Goal: Communication & Community: Answer question/provide support

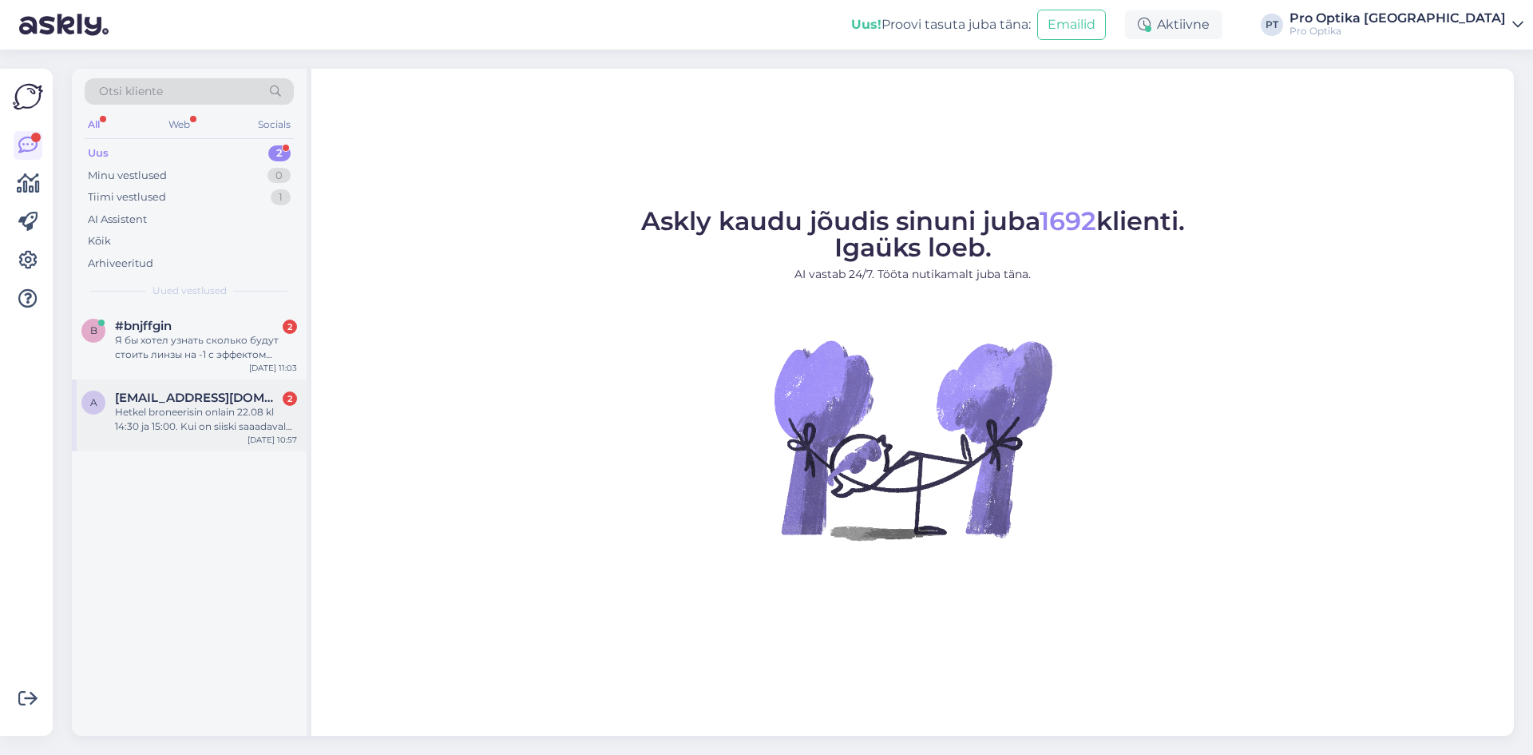
click at [193, 430] on div "Hetkel broneerisin onlain 22.08 kl 14:30 ja 15:00. Kui on siiski saaadaval ka h…" at bounding box center [206, 419] width 182 height 29
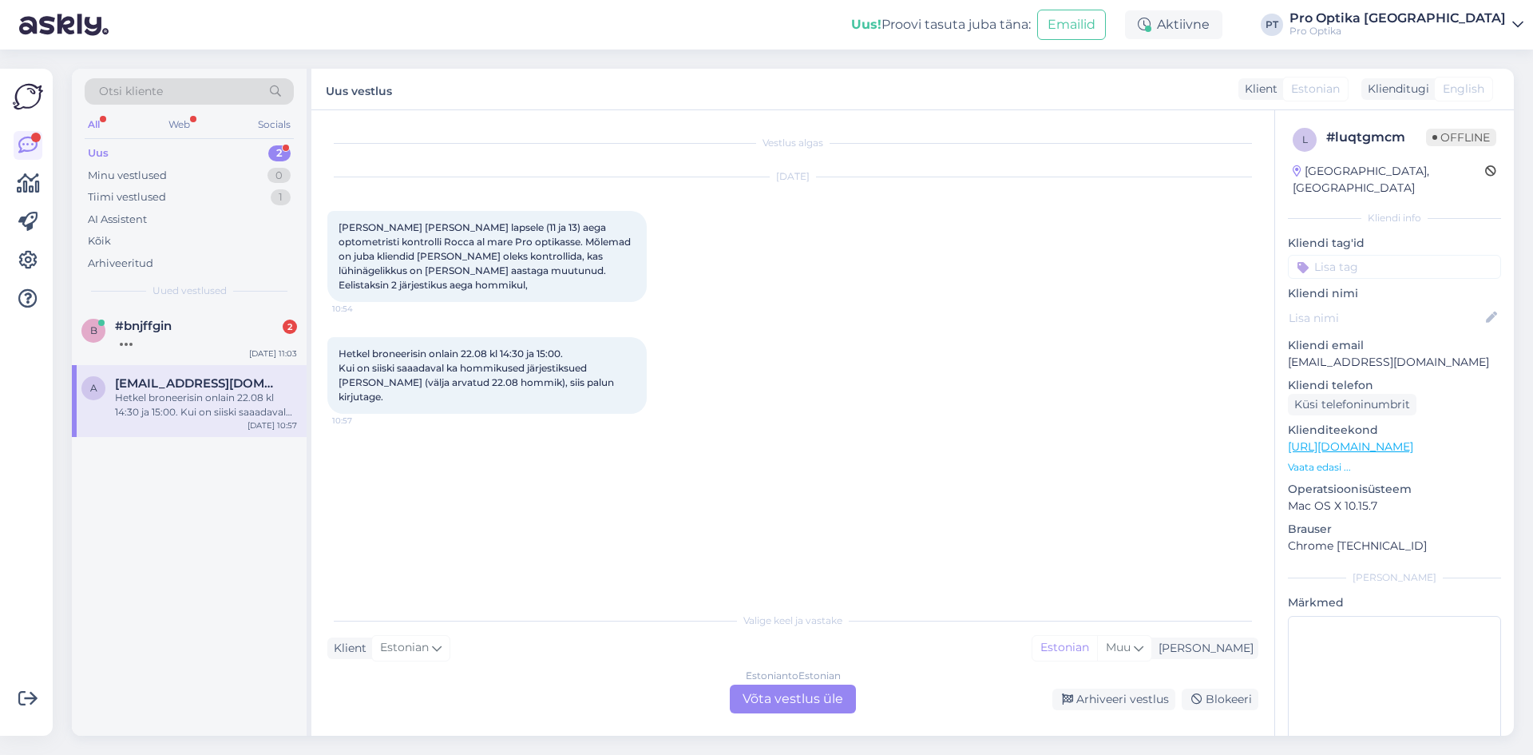
click at [810, 700] on div "Estonian to Estonian Võta vestlus üle" at bounding box center [793, 698] width 126 height 29
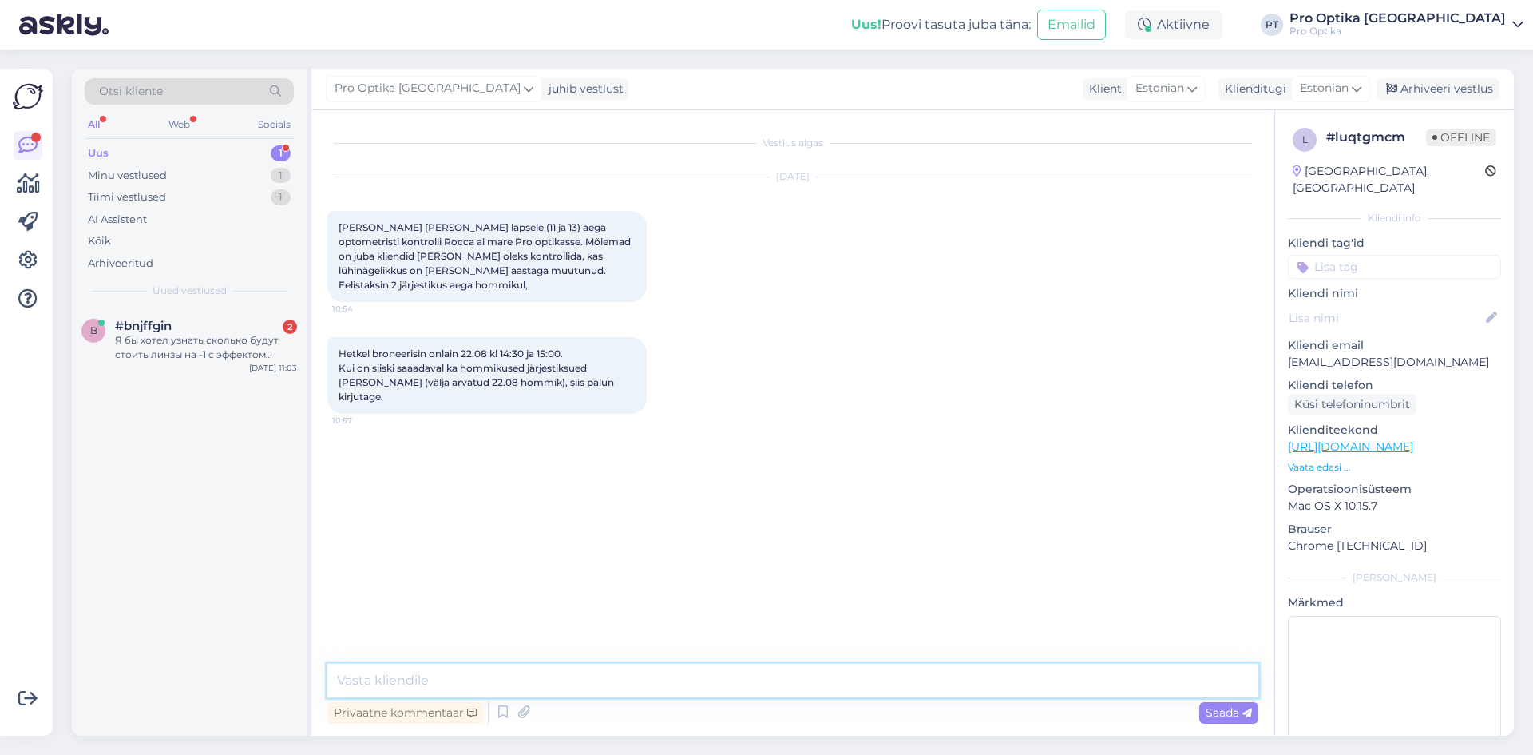
click at [817, 682] on textarea at bounding box center [792, 681] width 931 height 34
click at [168, 348] on div "Я бы хотел узнать сколько будут стоить линзы на -1 с эффектом затемнения? Также…" at bounding box center [206, 347] width 182 height 29
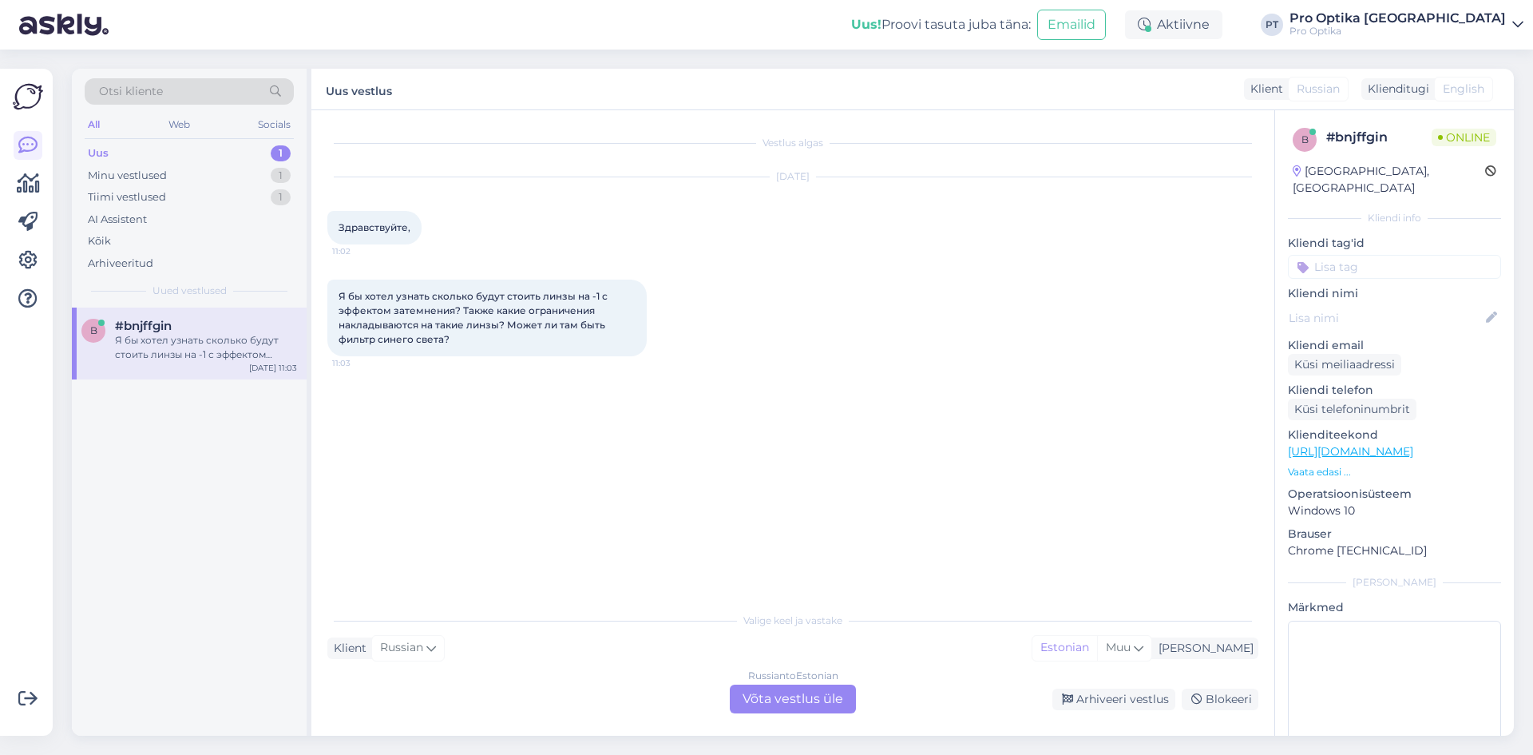
click at [817, 703] on div "Russian to Estonian Võta vestlus üle" at bounding box center [793, 698] width 126 height 29
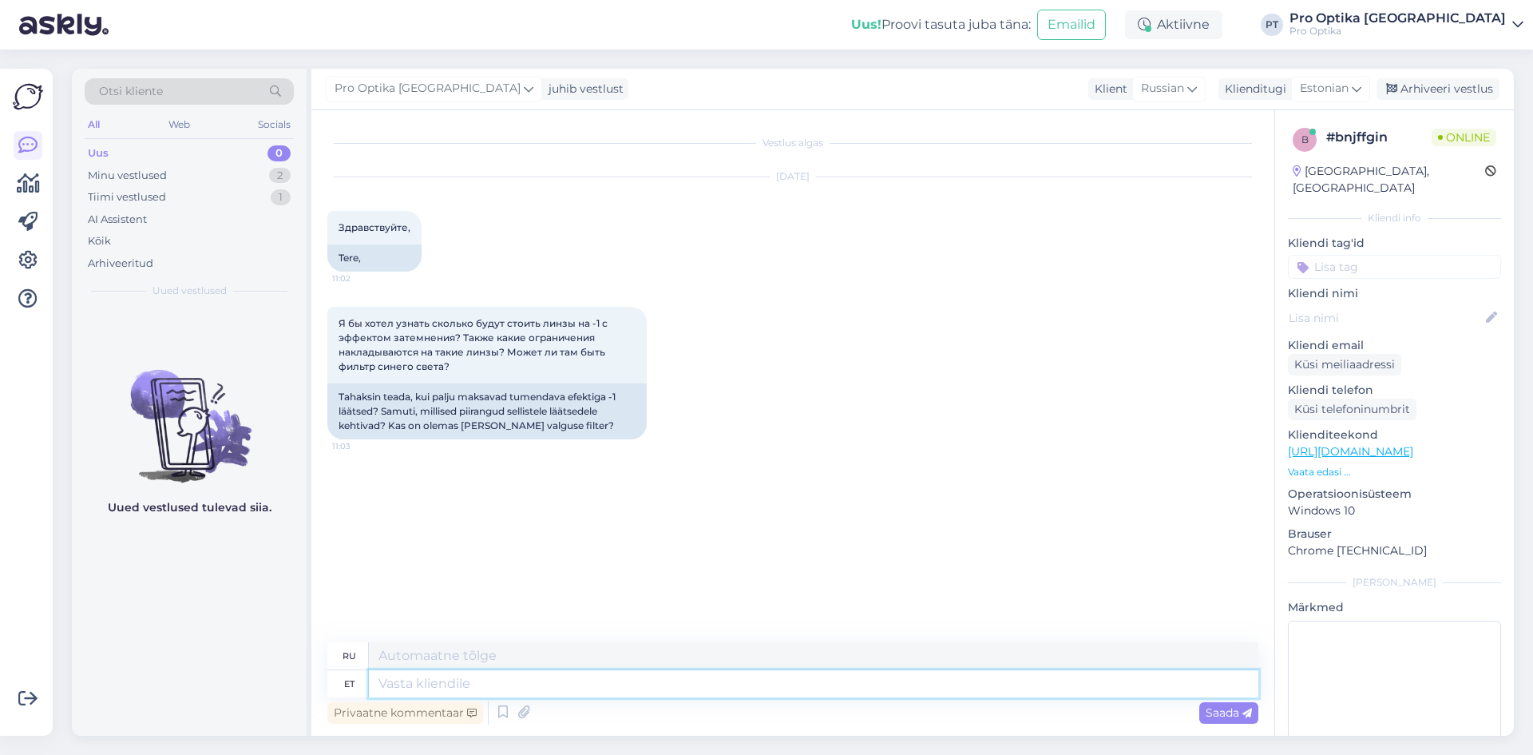
click at [434, 690] on textarea at bounding box center [814, 683] width 890 height 27
type textarea "Tere!"
type textarea "Привет!"
type textarea "Kahjuks e"
type textarea "К сожалению"
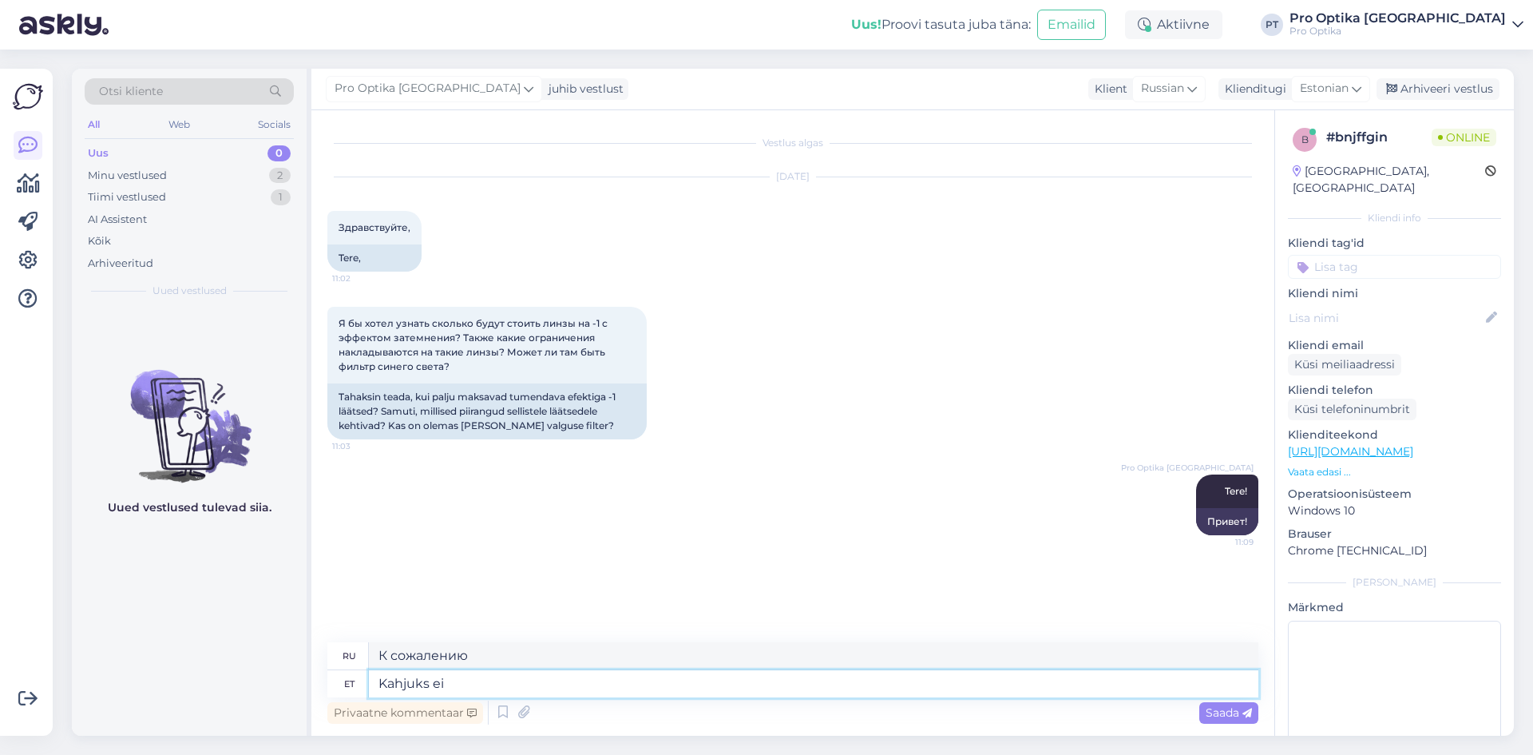
type textarea "Kahjuks ei"
type textarea "К сожалению, нет."
type textarea "Kahjuks ei ole"
type textarea "К сожалению, нет"
type textarea "Kahjuks ei [PERSON_NAME] me"
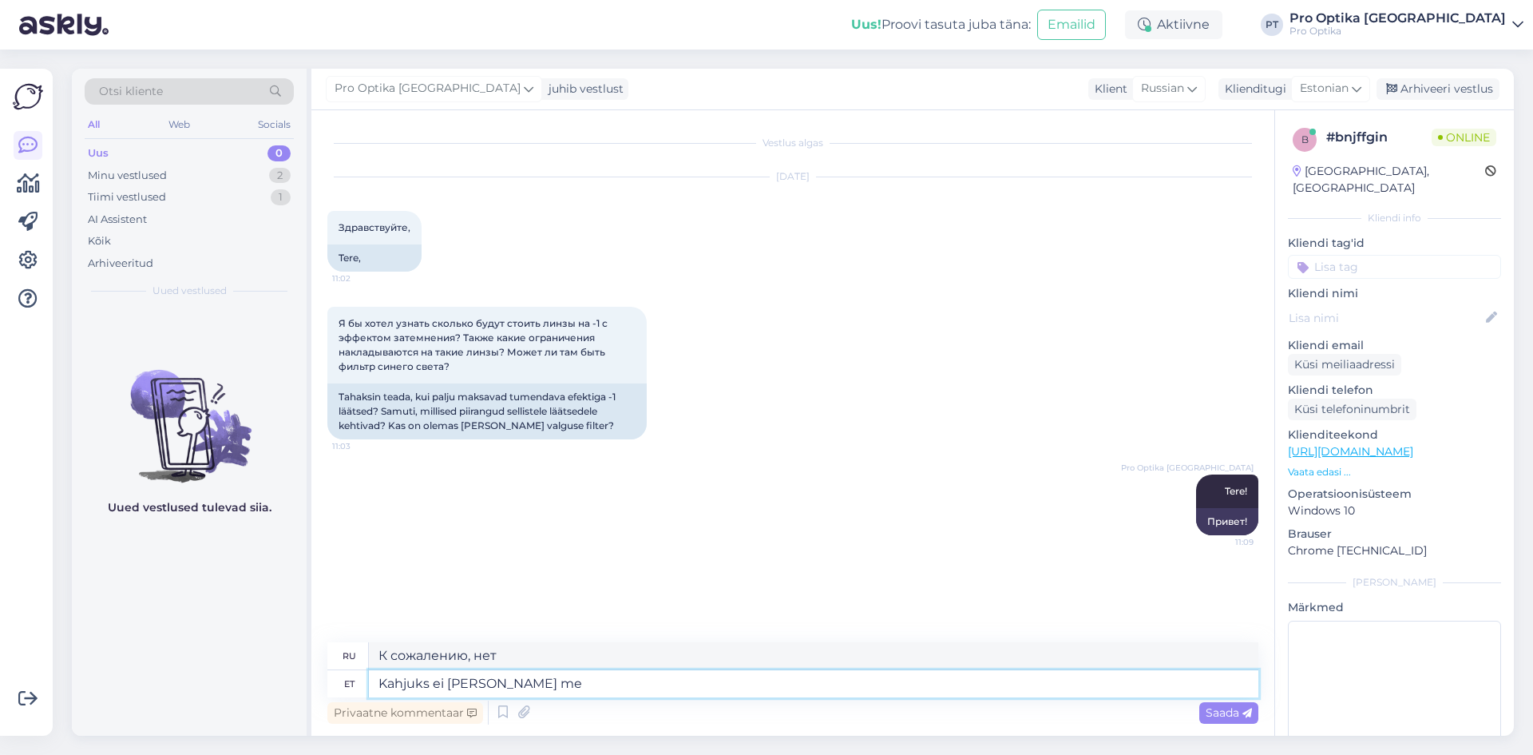
type textarea "К сожалению, таковых нет."
type textarea "Kahjuks ei ole [PERSON_NAME]"
type textarea "К сожалению, у нас их нет."
type textarea "Kahjuks ei ole [PERSON_NAME] tootmises"
type textarea "К сожалению, у нас они не производятся."
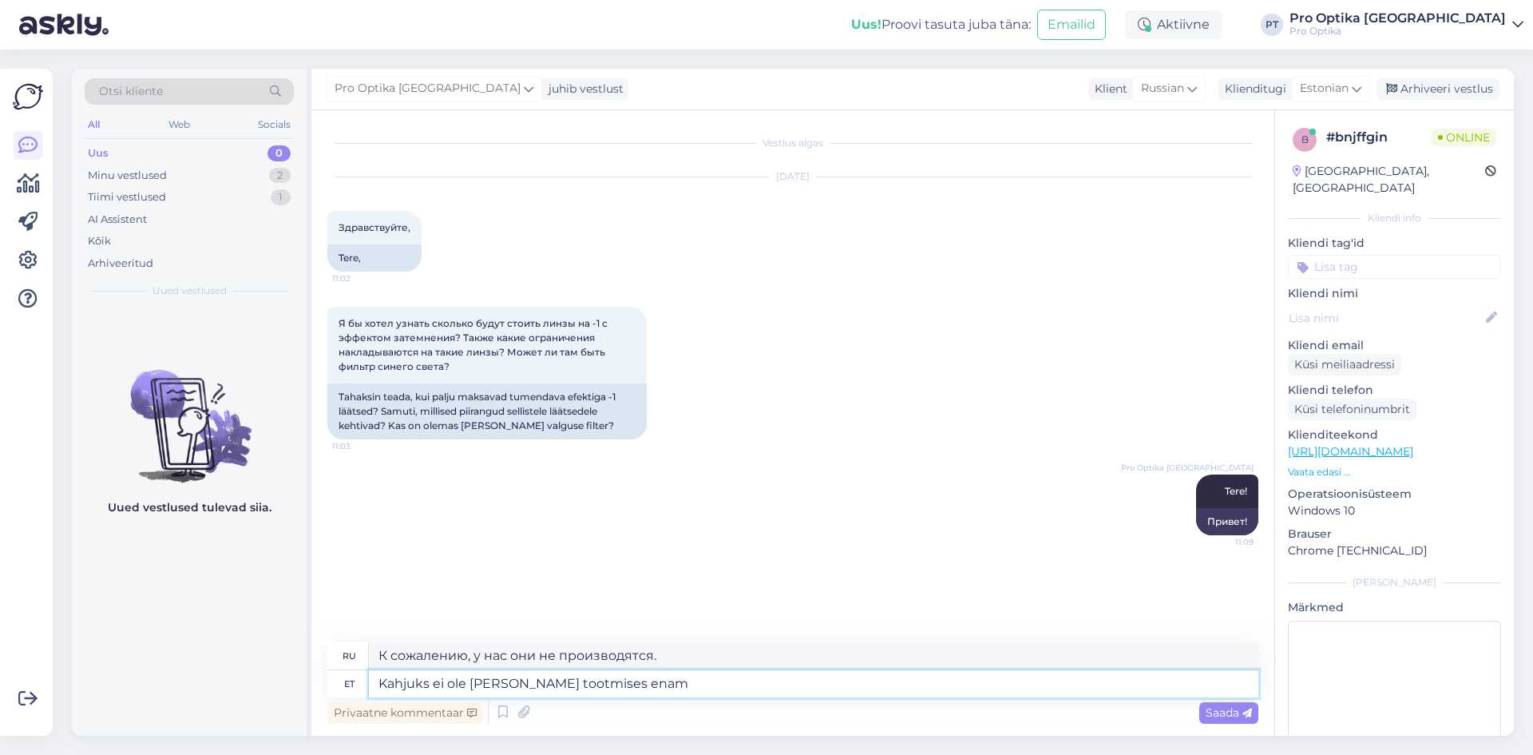
type textarea "Kahjuks ei ole [PERSON_NAME] tootmises enam."
type textarea "К сожалению, мы их больше не производим."
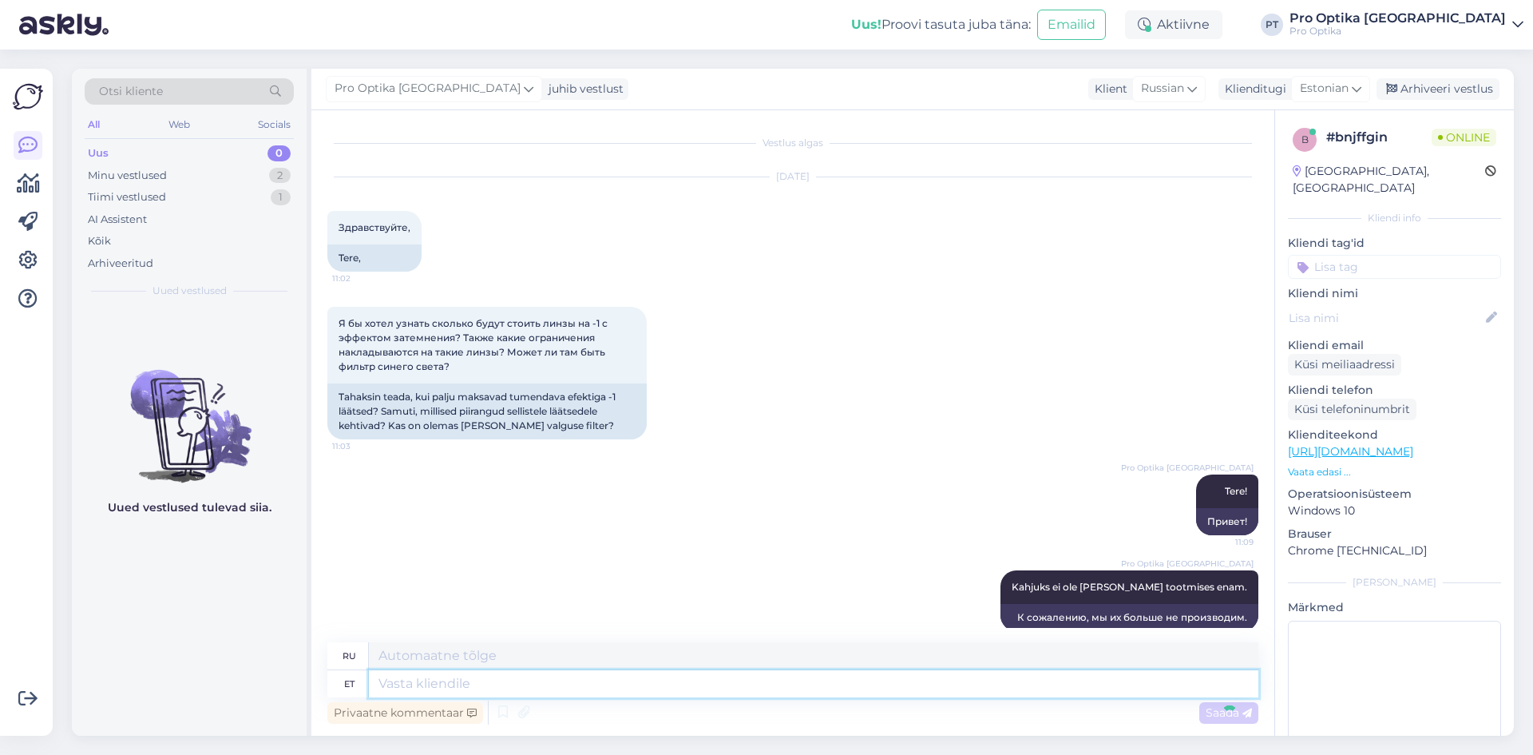
scroll to position [21, 0]
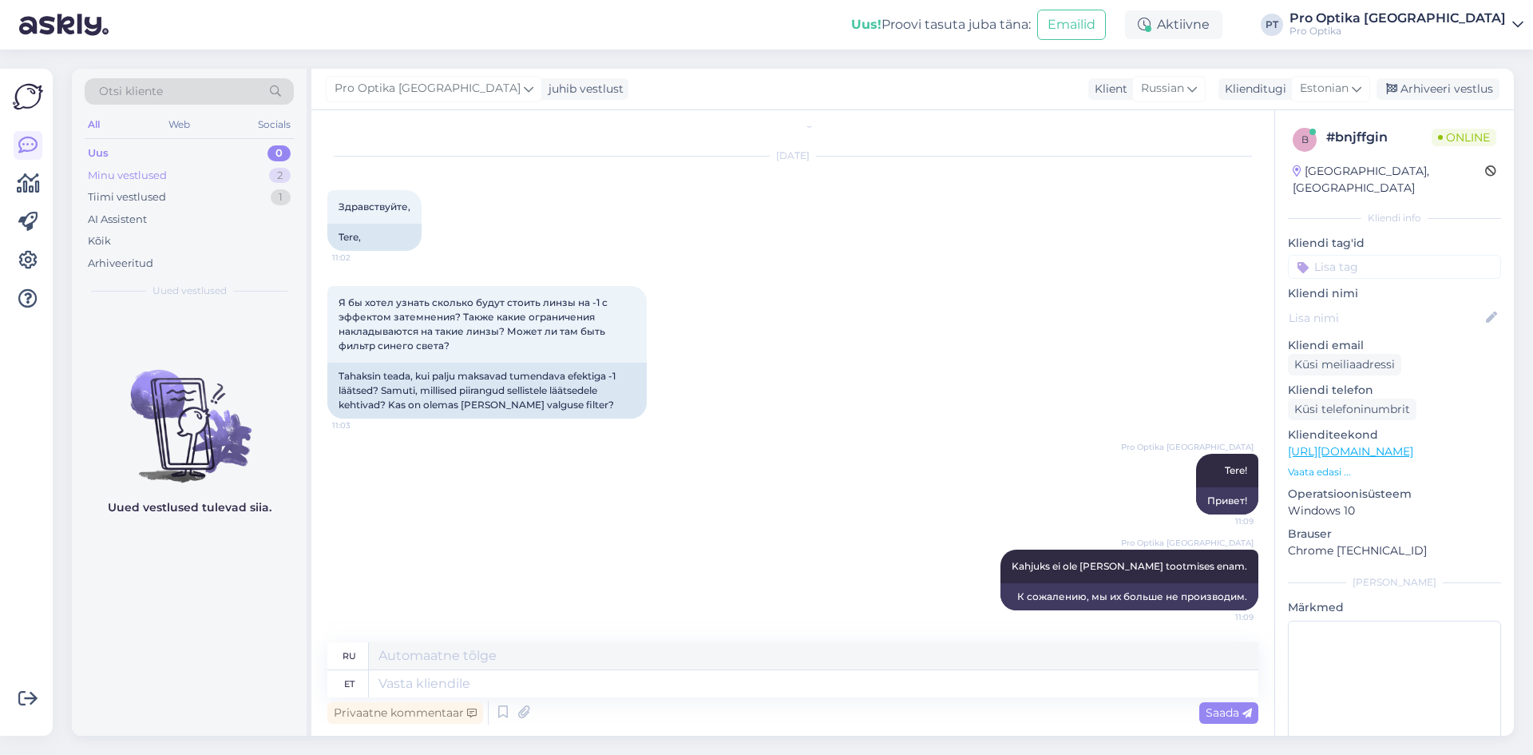
click at [109, 176] on div "Minu vestlused" at bounding box center [127, 176] width 79 height 16
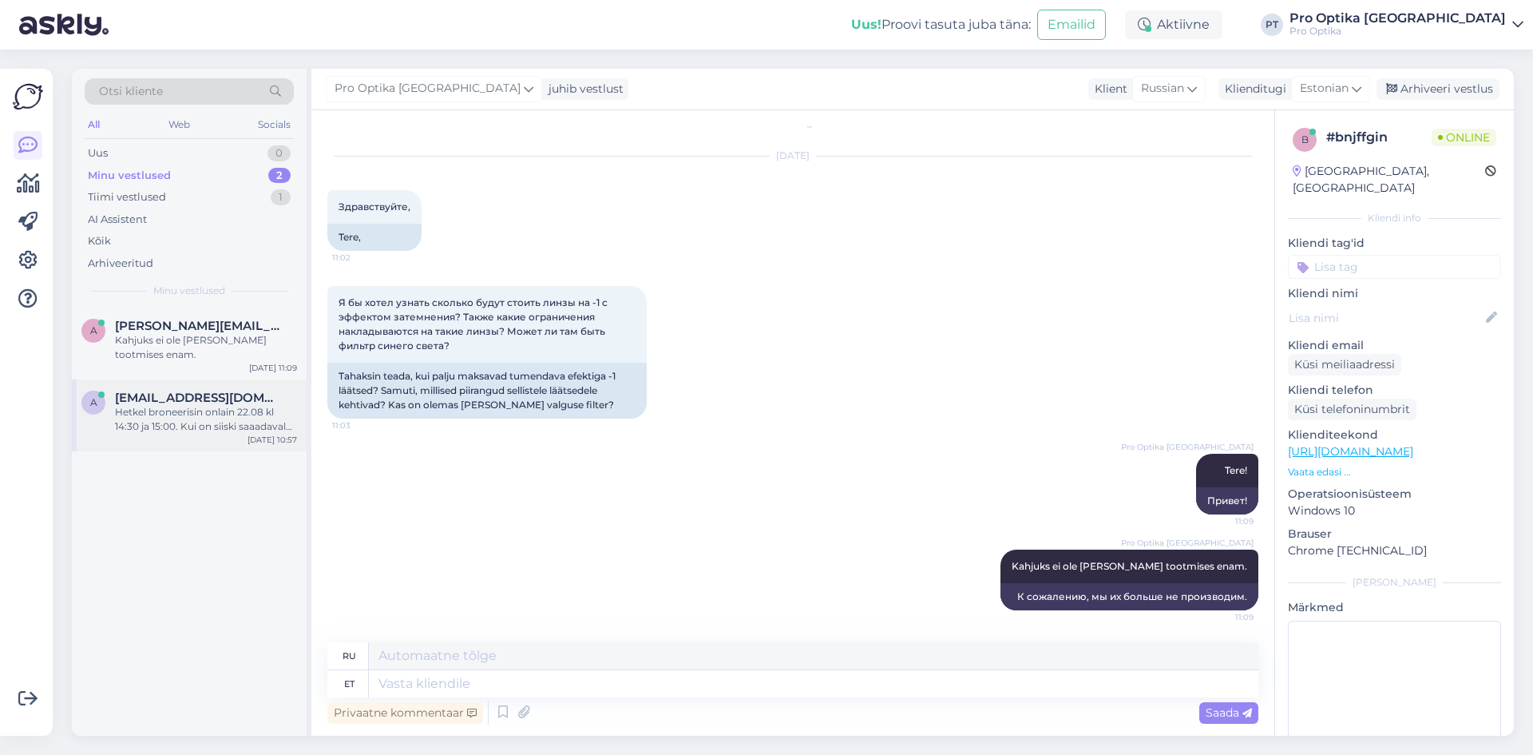
click at [200, 419] on div "Hetkel broneerisin onlain 22.08 kl 14:30 ja 15:00. Kui on siiski saaadaval ka h…" at bounding box center [206, 419] width 182 height 29
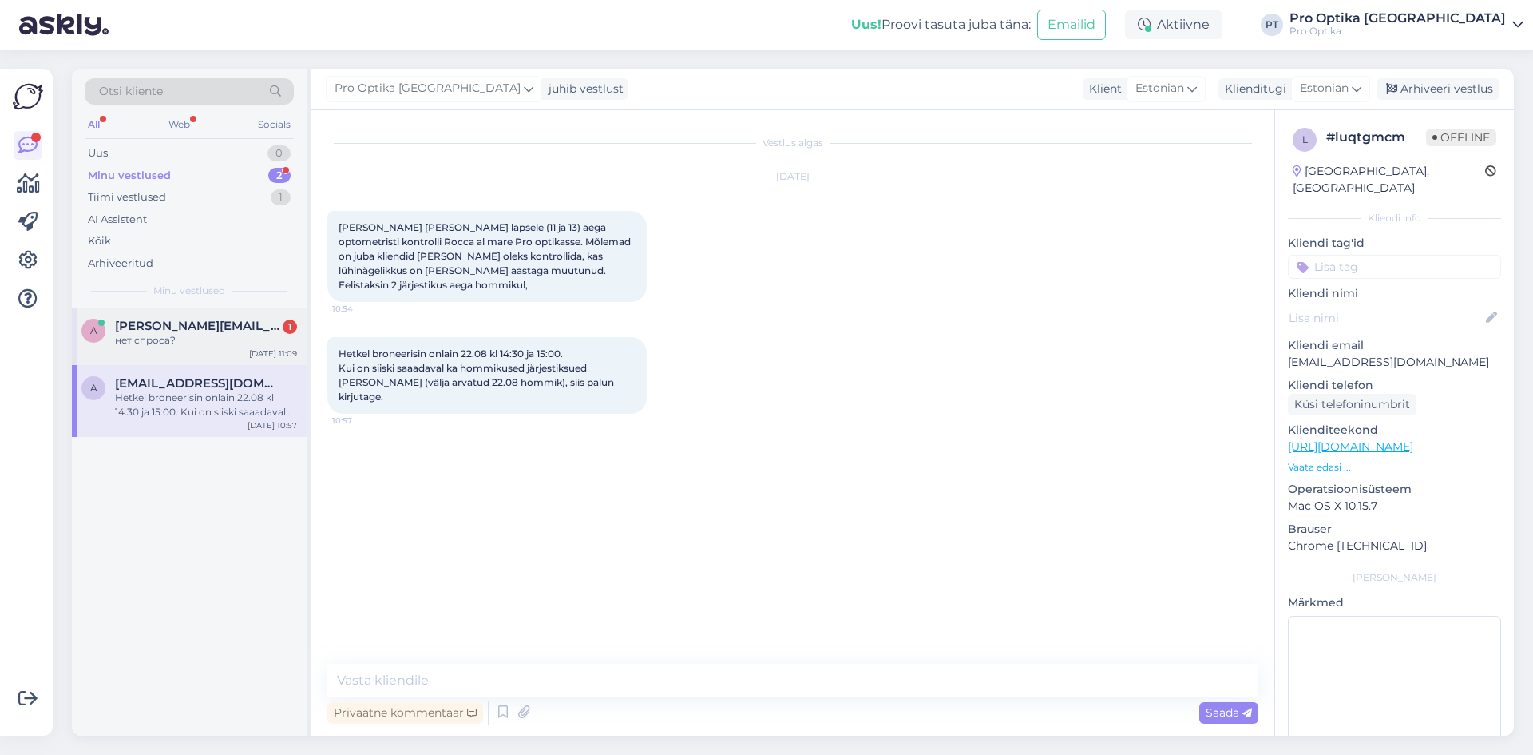
click at [149, 329] on span "[PERSON_NAME][EMAIL_ADDRESS][DOMAIN_NAME]" at bounding box center [198, 326] width 166 height 14
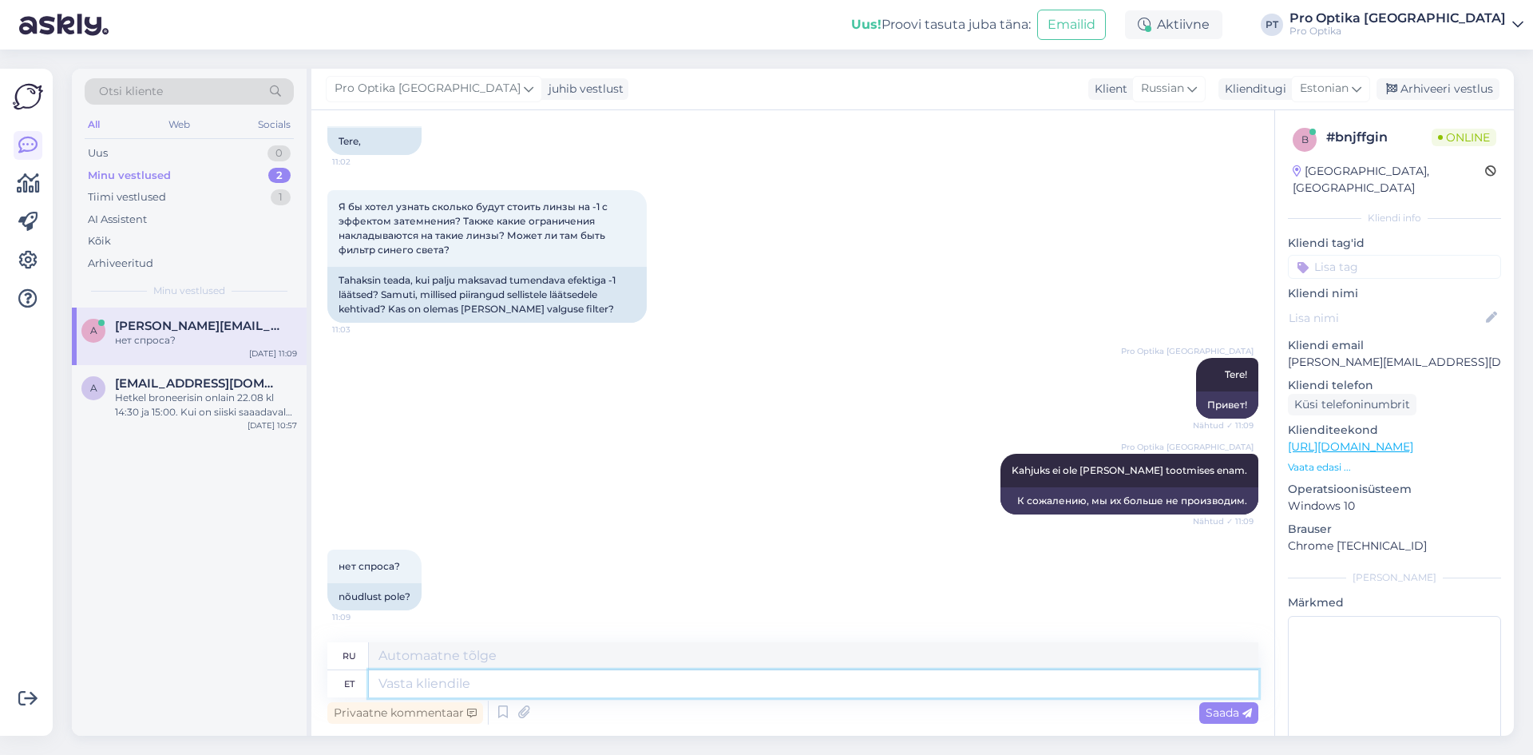
click at [561, 687] on textarea at bounding box center [814, 683] width 890 height 27
type textarea "Ka"
type textarea "Также"
type textarea "Kahjuks"
type textarea "К сожалению"
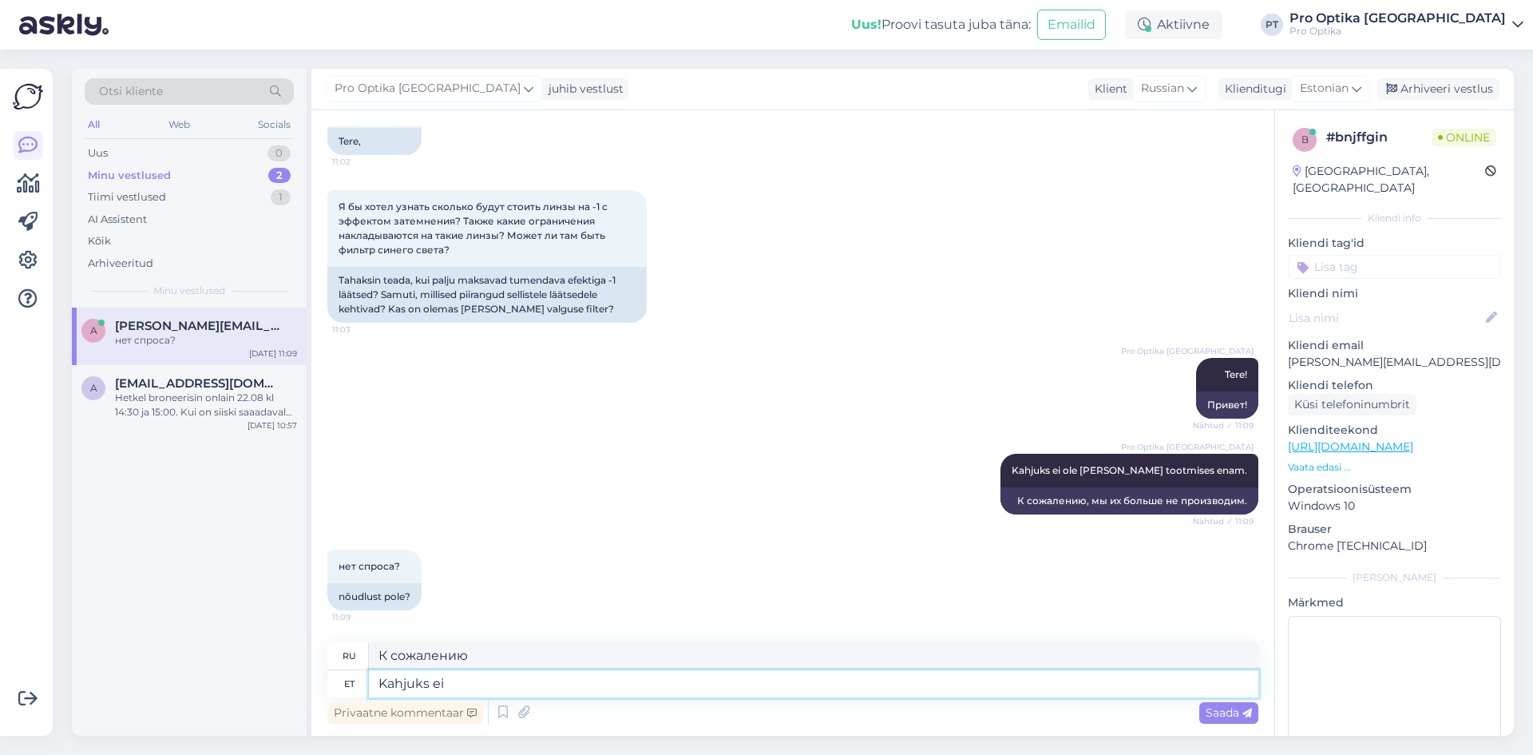
type textarea "Kahjuks ei"
type textarea "К сожалению, нет."
type textarea "Kahjuks ei osk"
type textarea "К сожалению, я не могу."
type textarea "Kahjuks ei [PERSON_NAME]"
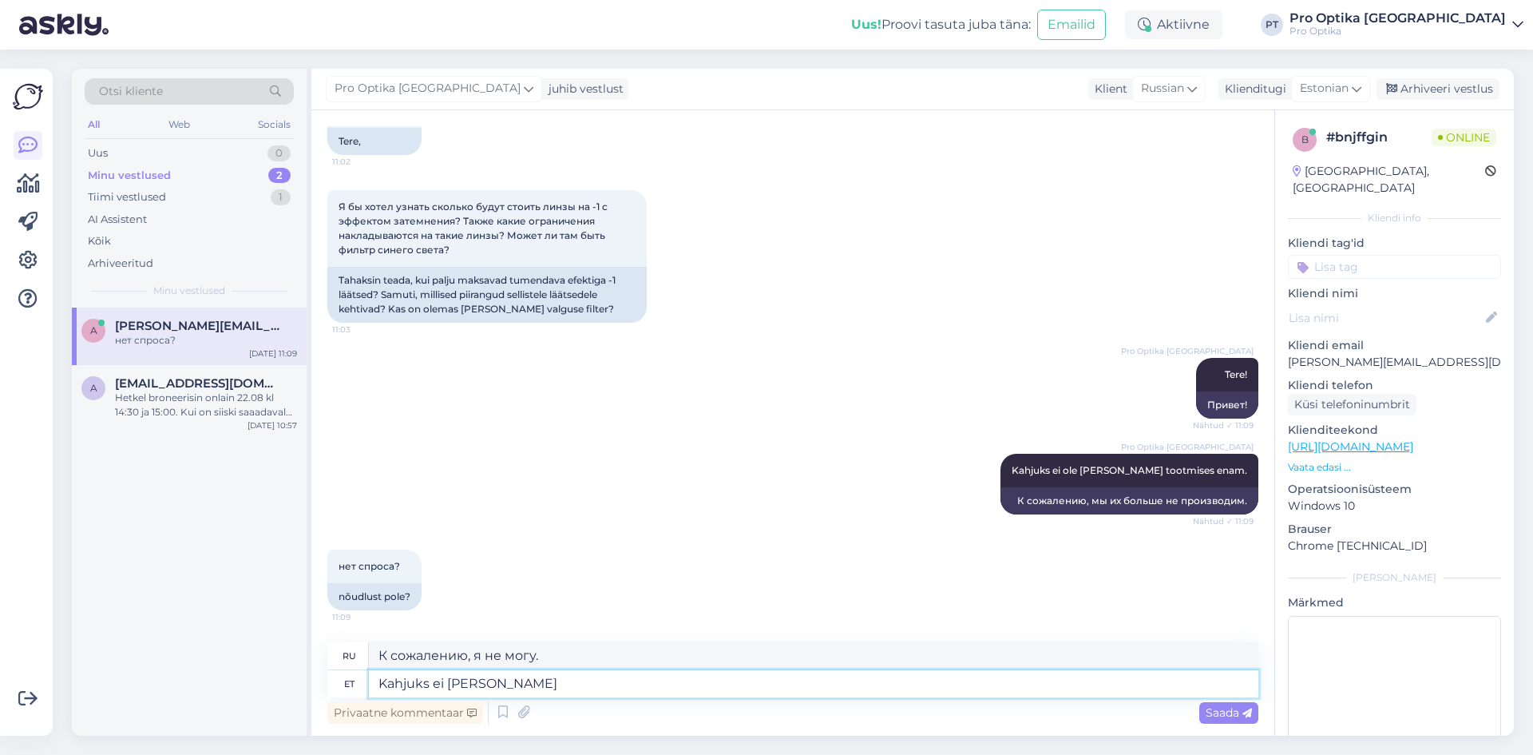
type textarea "К сожалению, я не могу этого сделать."
type textarea "Kahjuks ei [PERSON_NAME] kommenteerida."
type textarea "К сожалению, я не могу это прокомментировать."
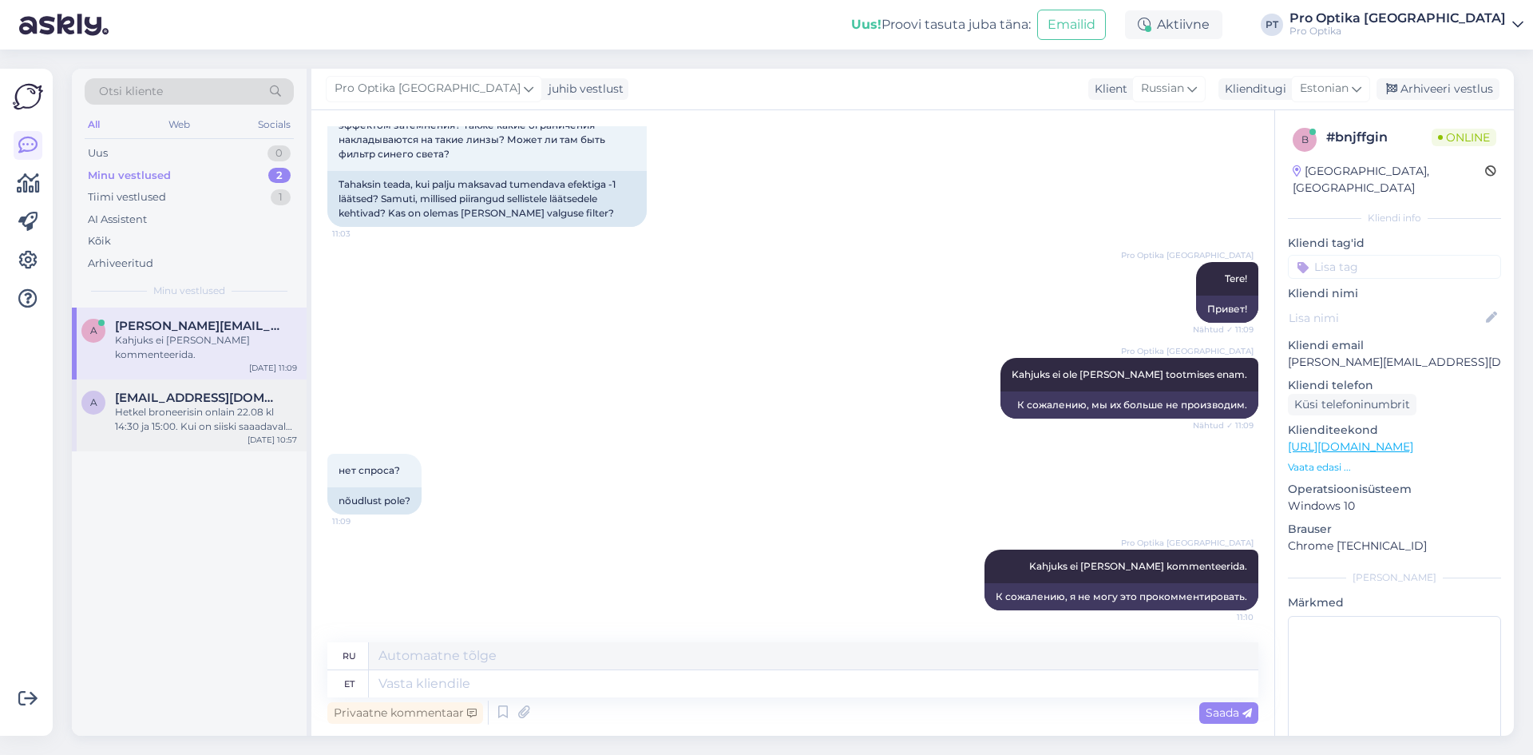
click at [195, 390] on span "[EMAIL_ADDRESS][DOMAIN_NAME]" at bounding box center [198, 397] width 166 height 14
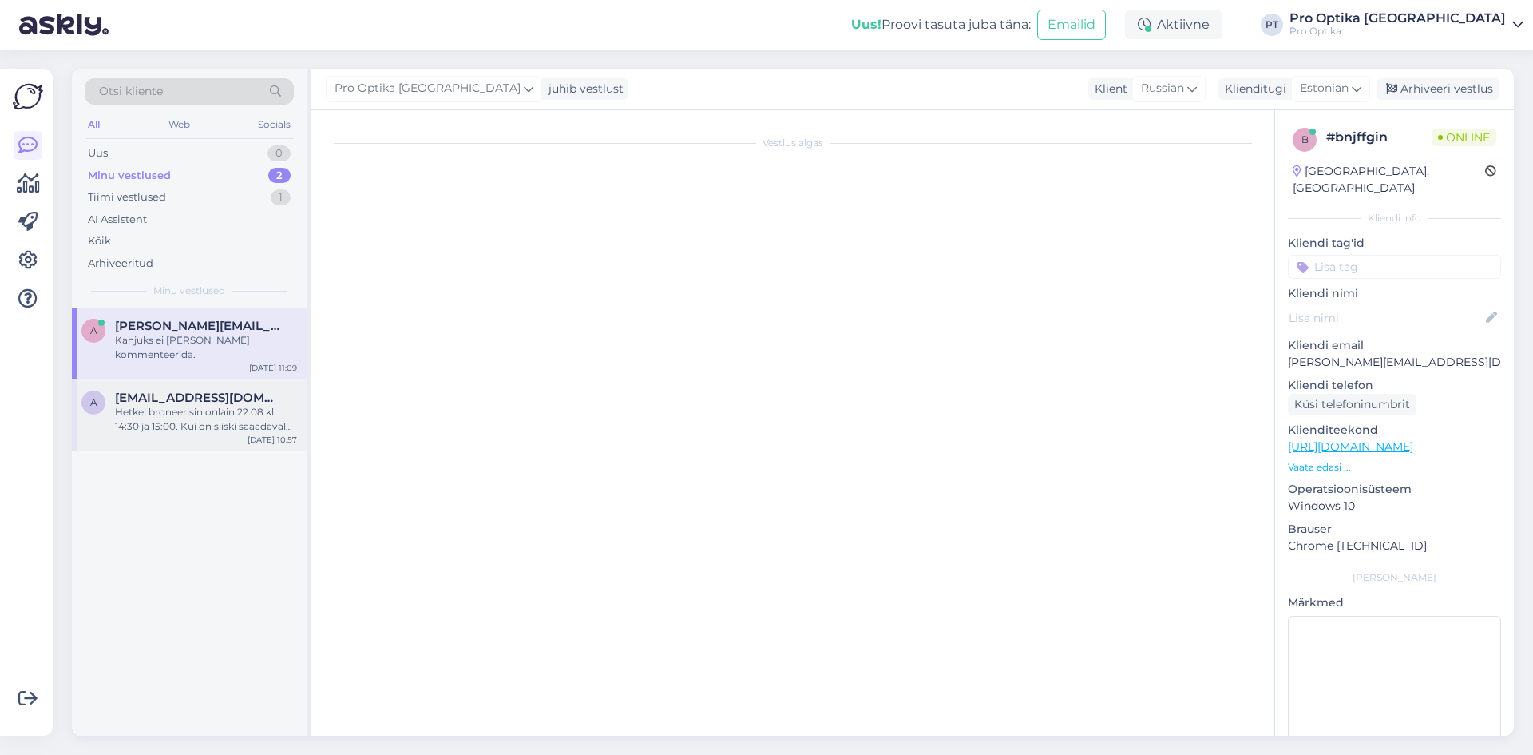
scroll to position [0, 0]
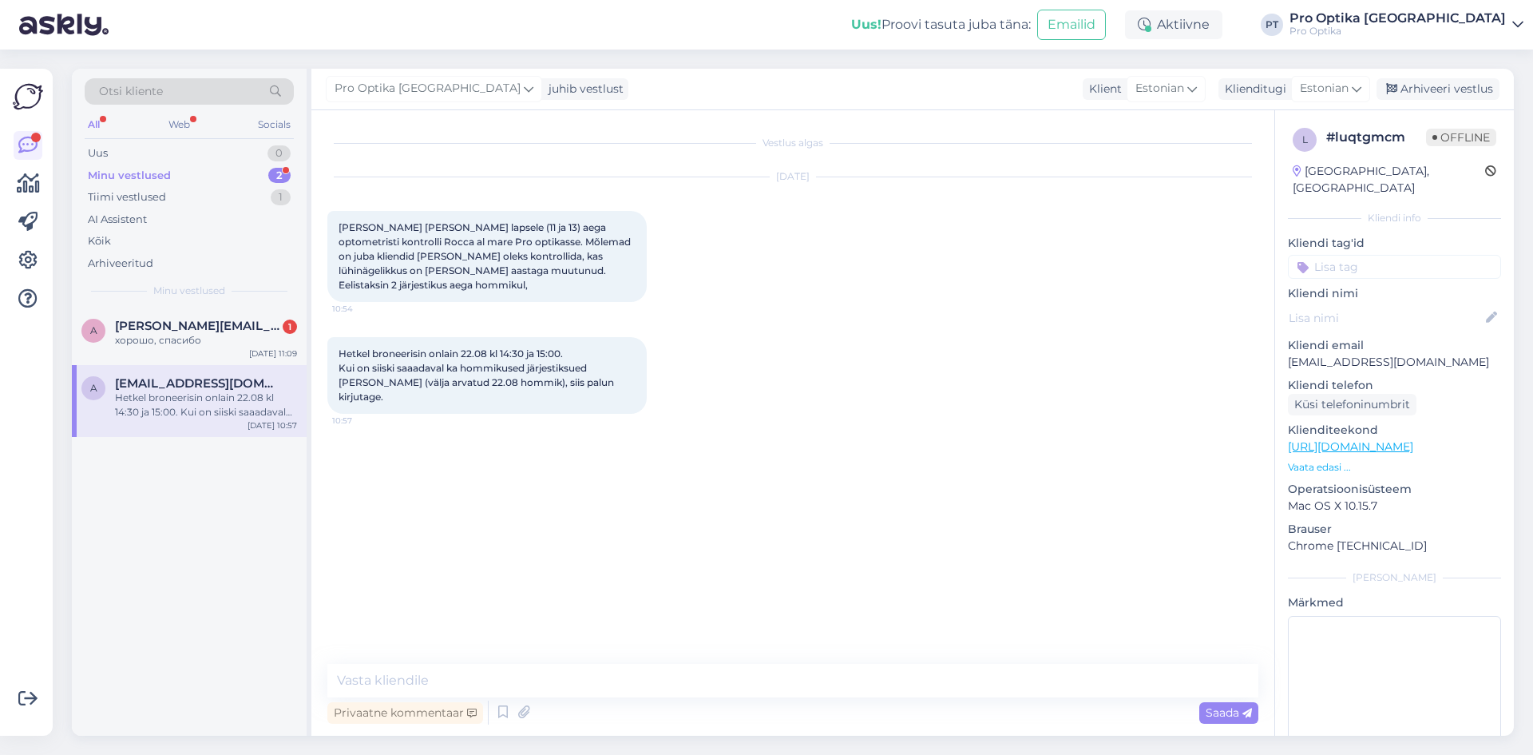
click at [202, 352] on div "a [EMAIL_ADDRESS][DOMAIN_NAME] 1 хорошо, спасибо [DATE] 11:09" at bounding box center [189, 335] width 235 height 57
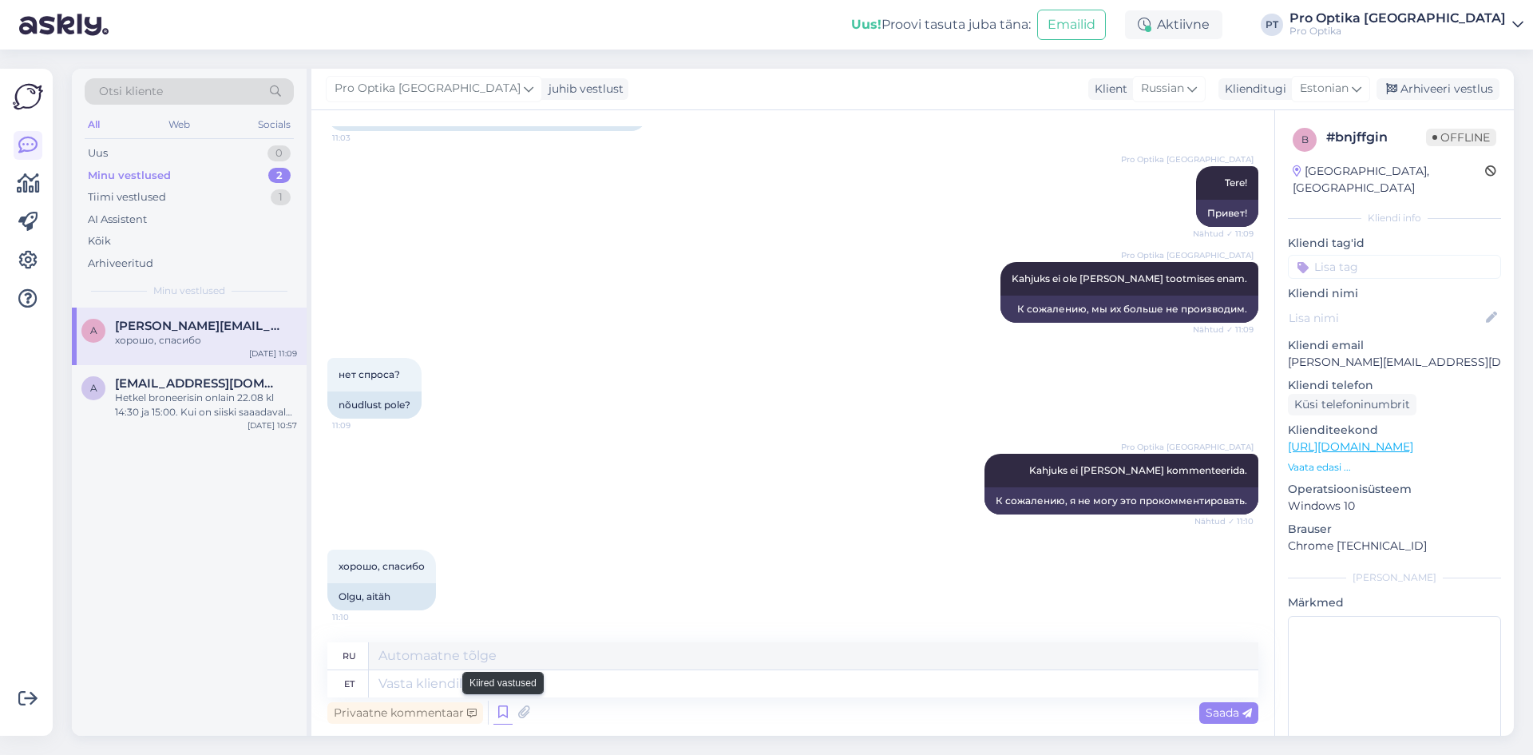
click at [504, 717] on icon at bounding box center [502, 712] width 19 height 24
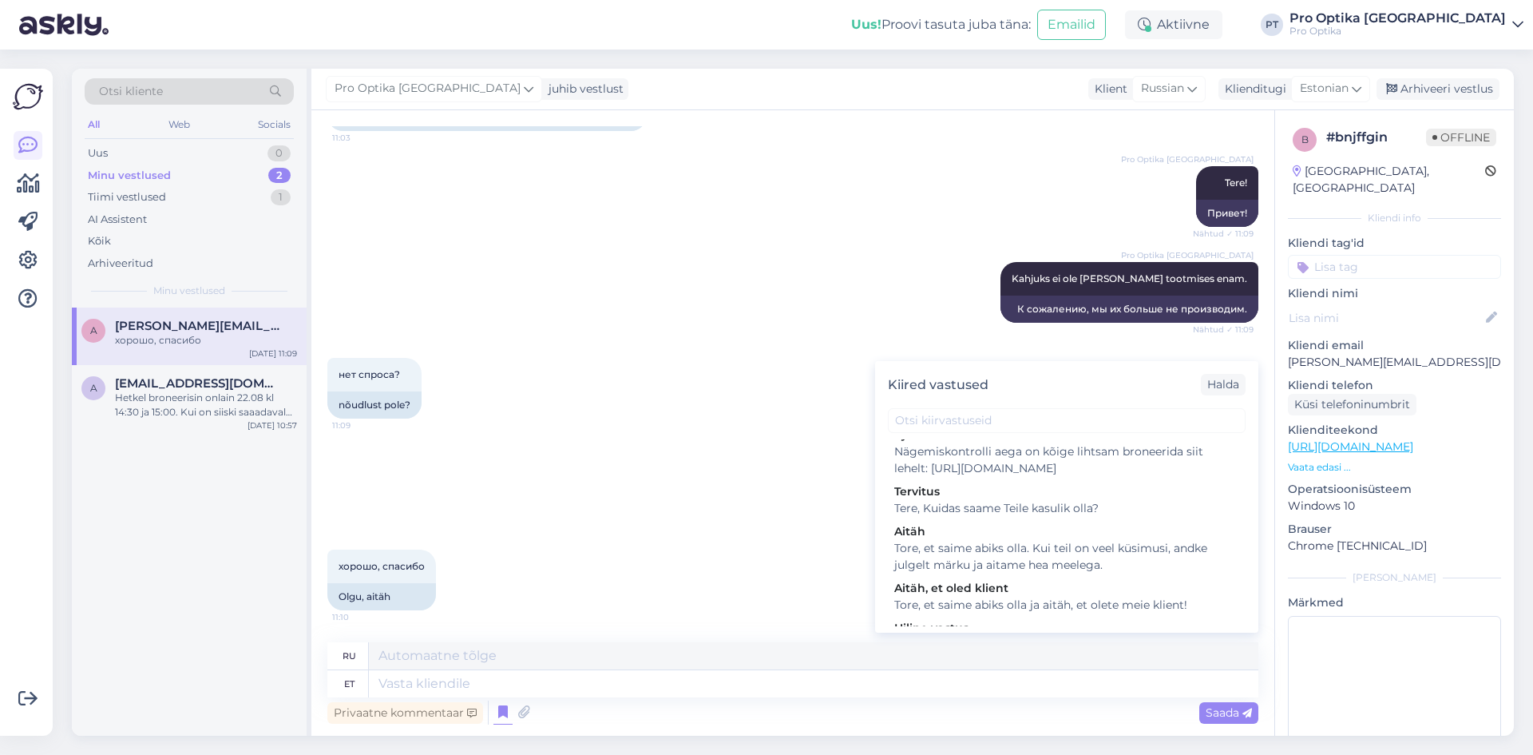
scroll to position [479, 0]
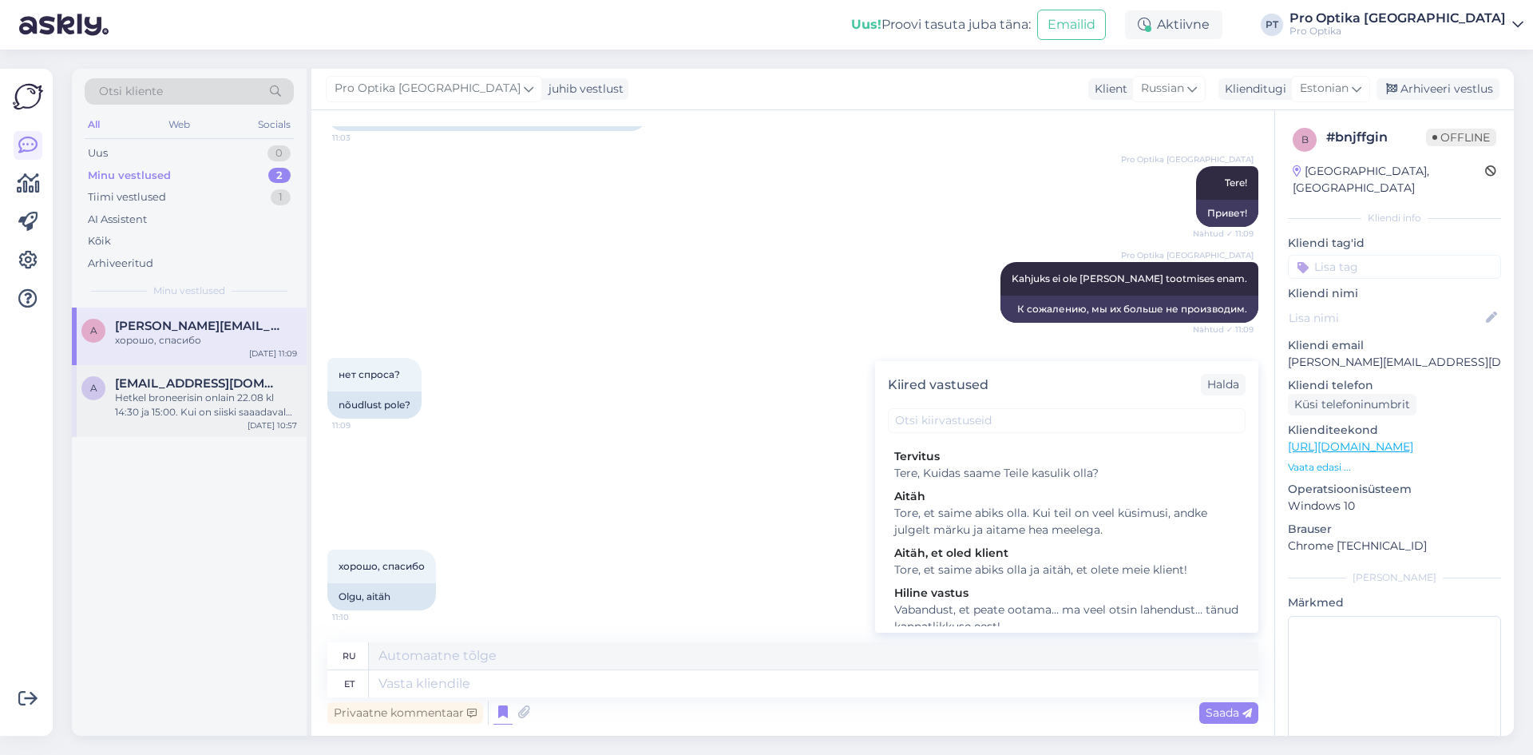
click at [182, 397] on div "Hetkel broneerisin onlain 22.08 kl 14:30 ja 15:00. Kui on siiski saaadaval ka h…" at bounding box center [206, 404] width 182 height 29
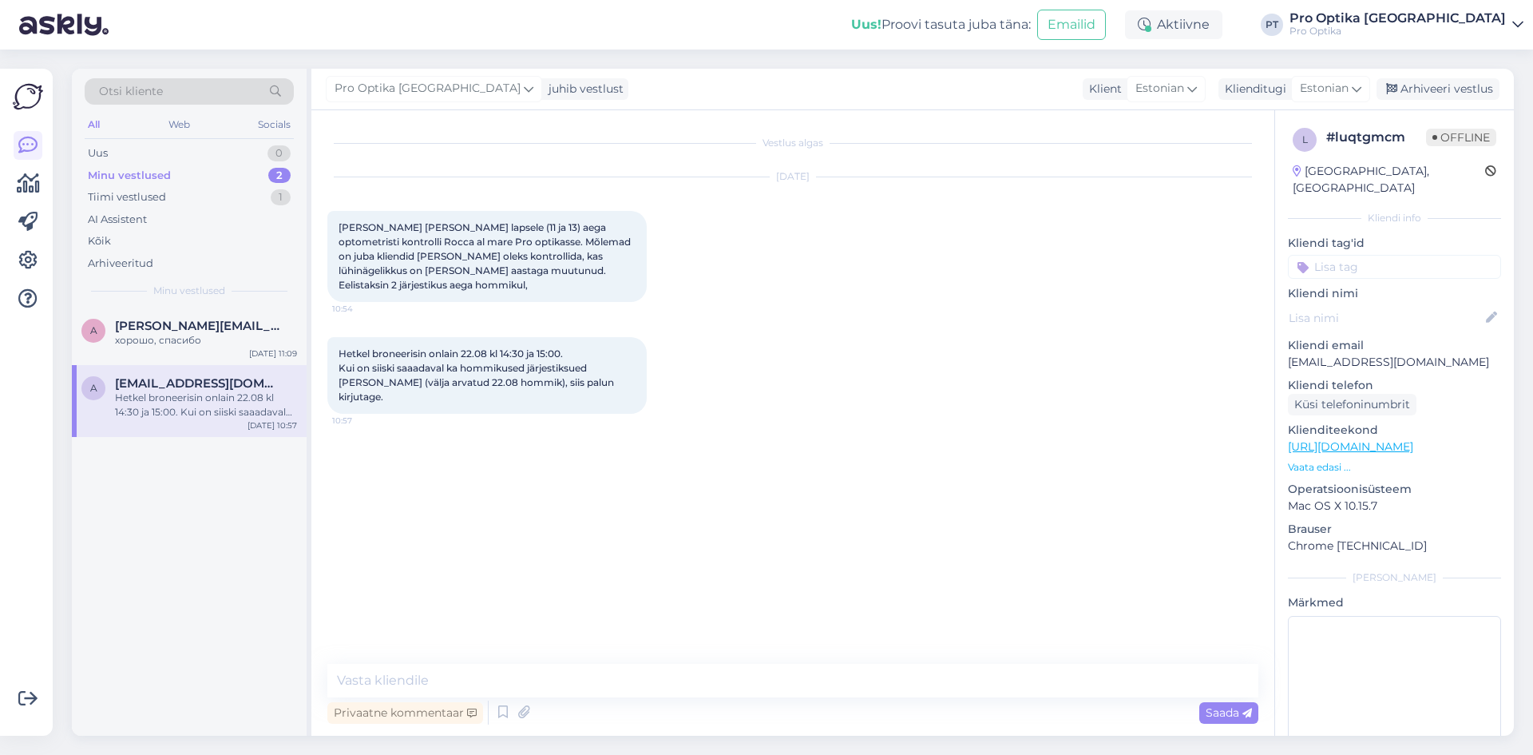
click at [477, 710] on div "Privaatne kommentaar" at bounding box center [405, 713] width 156 height 22
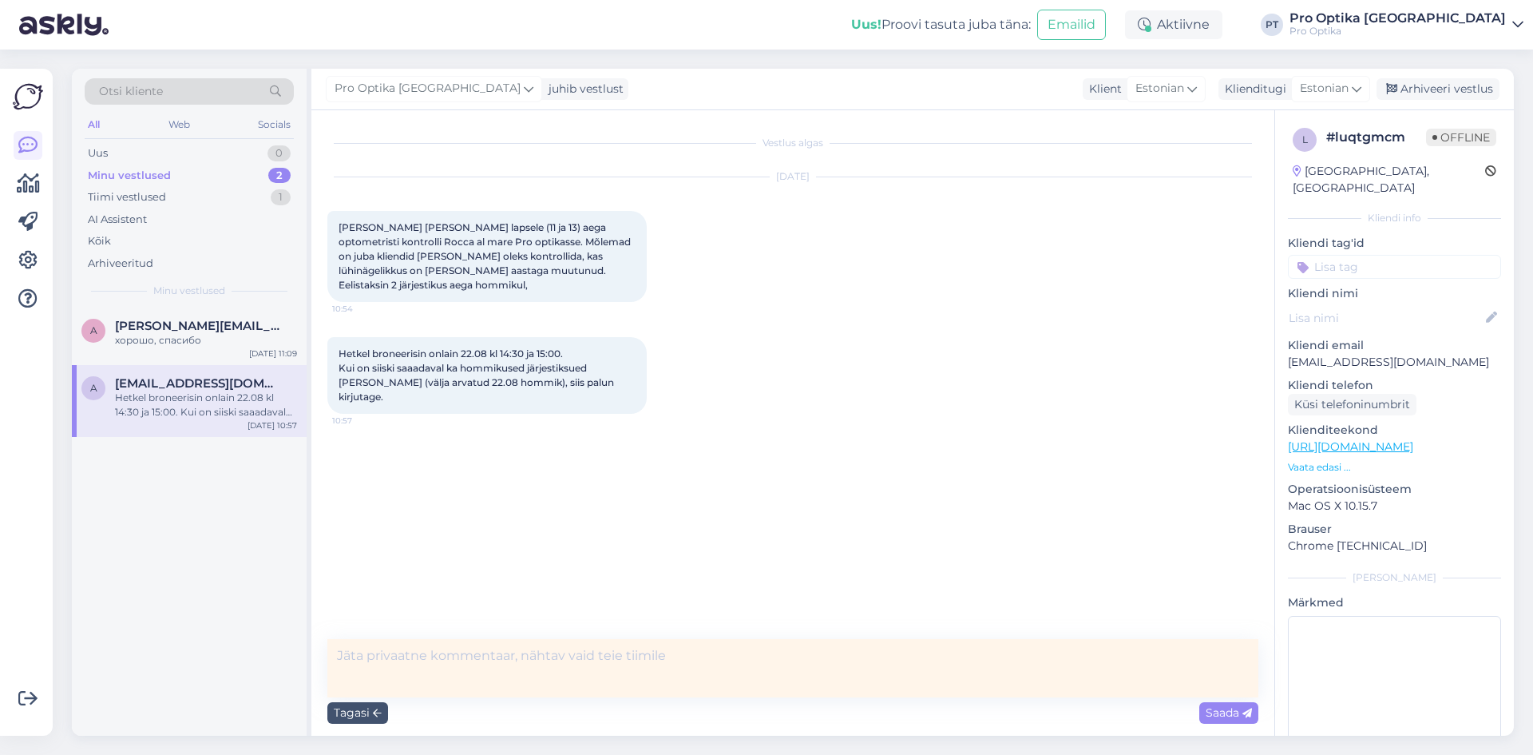
click at [704, 598] on div "Vestlus algas [DATE] Tere Soovin [PERSON_NAME] lapsele (11 ja 13) aega optometr…" at bounding box center [799, 375] width 945 height 498
click at [362, 714] on div "Tagasi" at bounding box center [357, 713] width 61 height 22
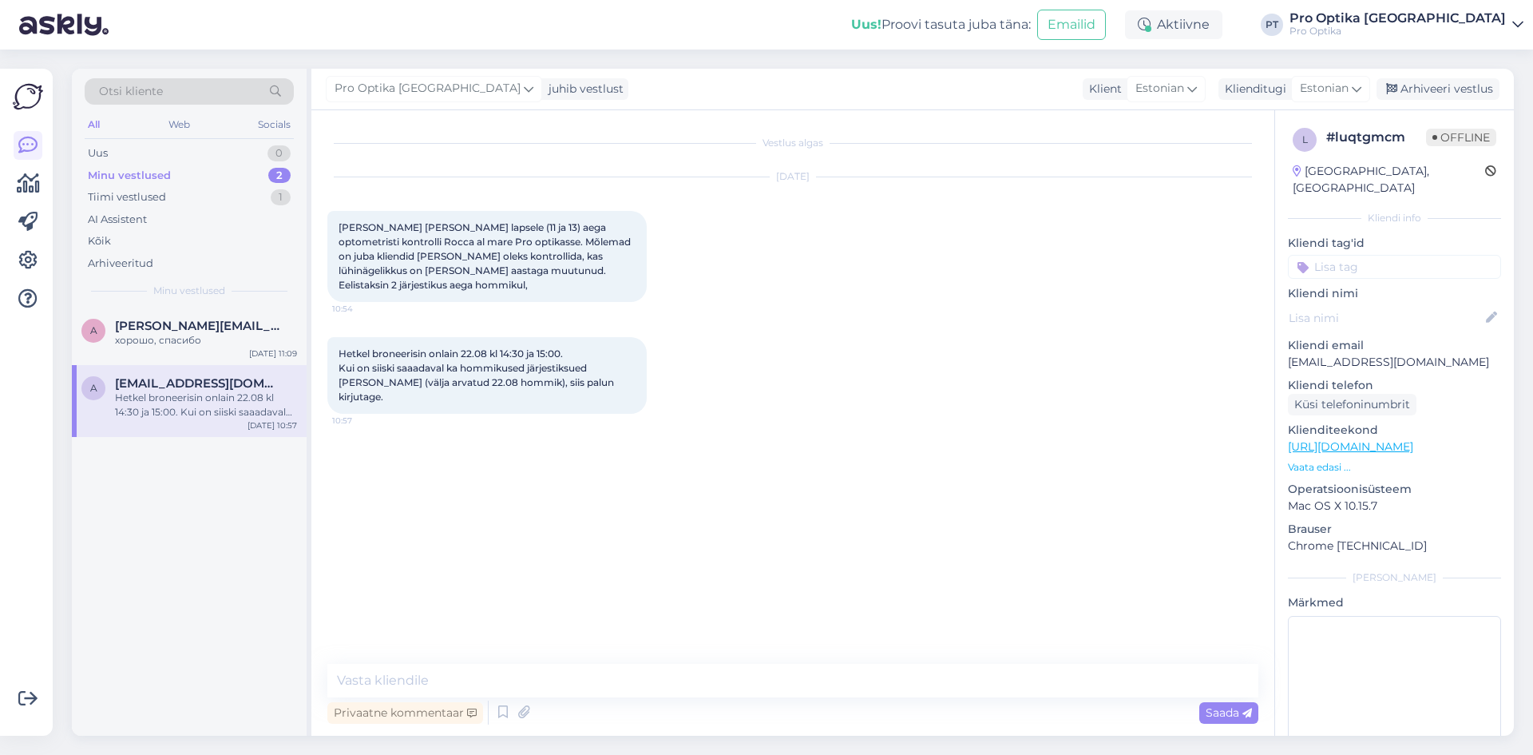
click at [424, 686] on textarea at bounding box center [792, 681] width 931 height 34
type textarea "t"
type textarea "Tere!"
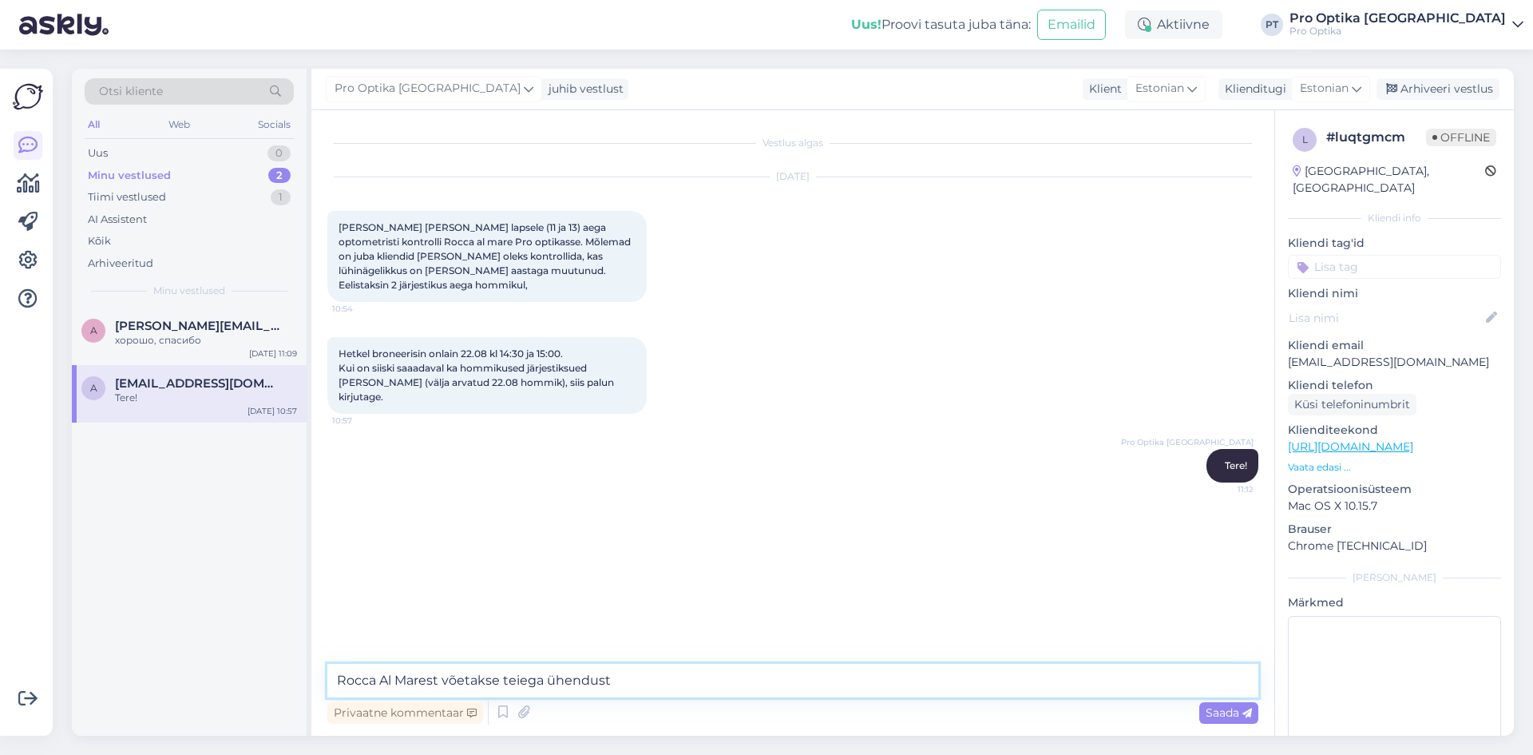
type textarea "Rocca Al Marest võetakse teiega ühendust."
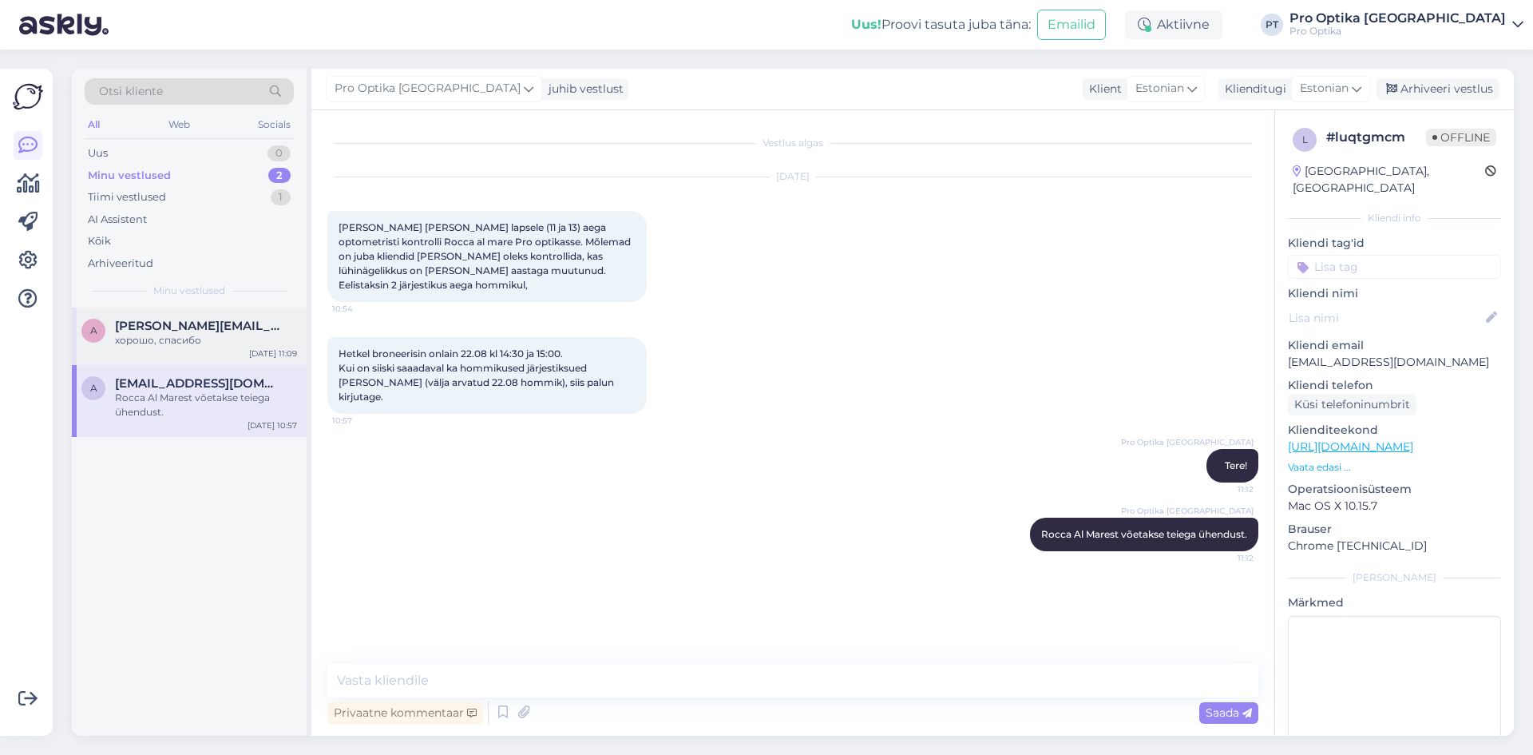
click at [142, 341] on div "хорошо, спасибо" at bounding box center [206, 340] width 182 height 14
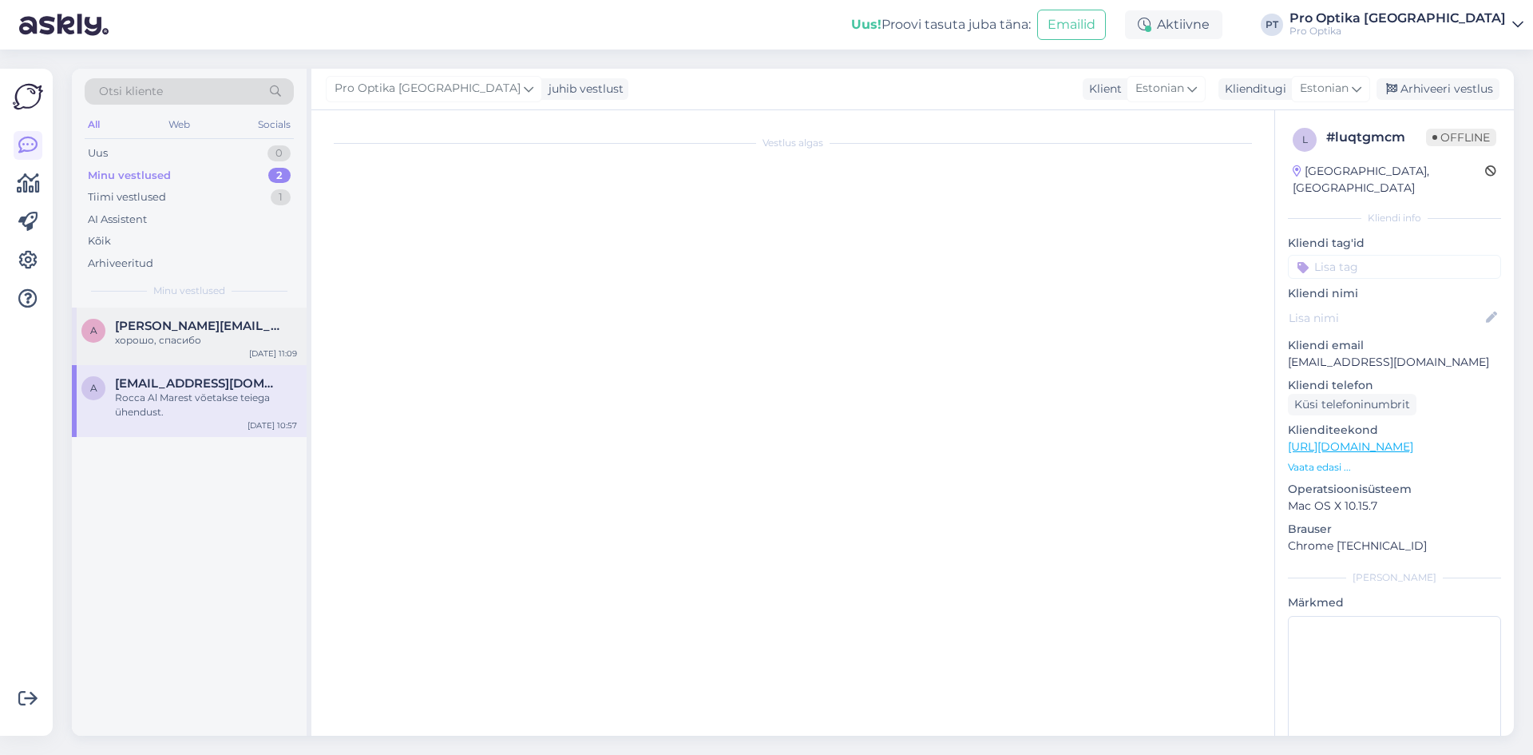
scroll to position [308, 0]
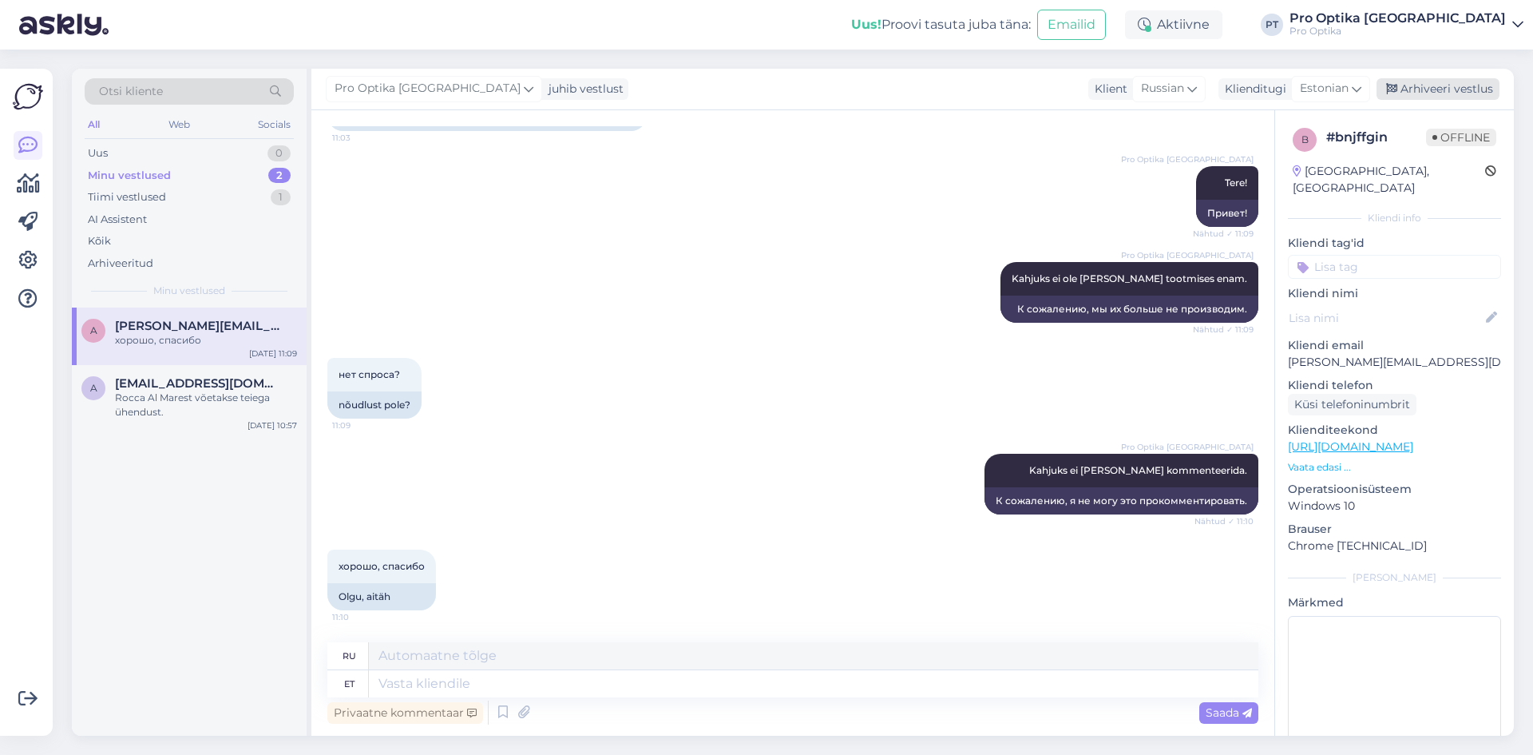
click at [1444, 93] on div "Arhiveeri vestlus" at bounding box center [1438, 89] width 123 height 22
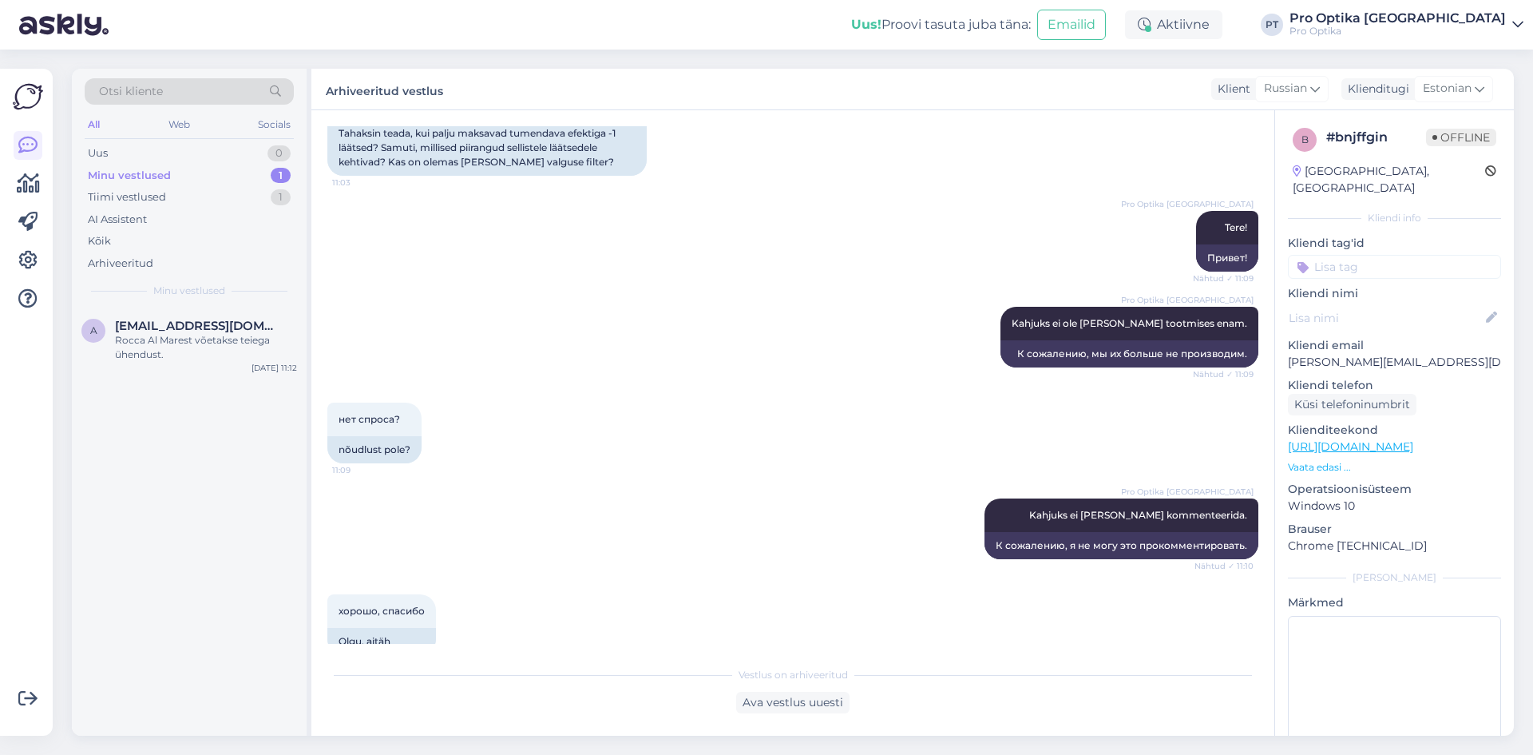
scroll to position [212, 0]
